Goal: Transaction & Acquisition: Purchase product/service

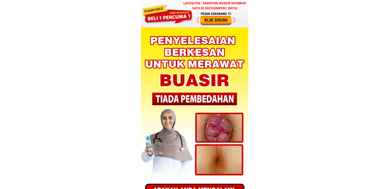
click at [174, 19] on div at bounding box center [167, 13] width 51 height 20
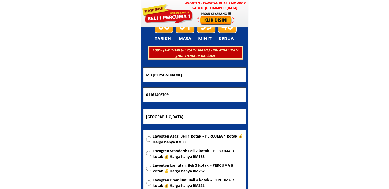
scroll to position [1453, 0]
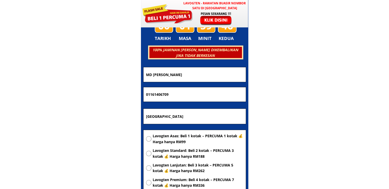
drag, startPoint x: 170, startPoint y: 114, endPoint x: 75, endPoint y: 115, distance: 95.3
paste input "Jabatan perikanan kudat, [STREET_ADDRESS]"
type input "Jabatan perikanan kudat, [STREET_ADDRESS]"
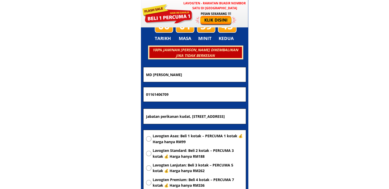
scroll to position [0, 0]
drag, startPoint x: 201, startPoint y: 97, endPoint x: 98, endPoint y: 94, distance: 103.6
paste input "98122956"
type input "0198122956"
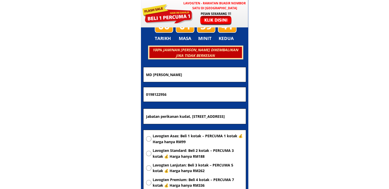
drag, startPoint x: 183, startPoint y: 75, endPoint x: 94, endPoint y: 81, distance: 89.2
paste input "ohd [PERSON_NAME]"
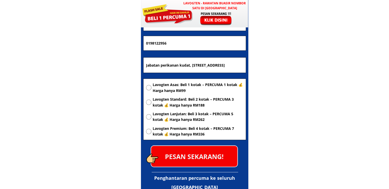
type input "[PERSON_NAME]"
click at [176, 85] on span "Lavogten Asas: Beli 1 kotak – PERCUMA 1 kotak 💰 Harga hanya RM99" at bounding box center [198, 88] width 90 height 12
radio input "true"
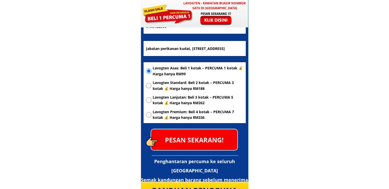
scroll to position [1530, 0]
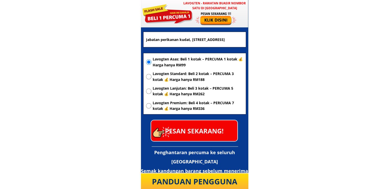
click at [222, 129] on p "PESAN SEKARANG!" at bounding box center [194, 130] width 86 height 21
